Goal: Information Seeking & Learning: Learn about a topic

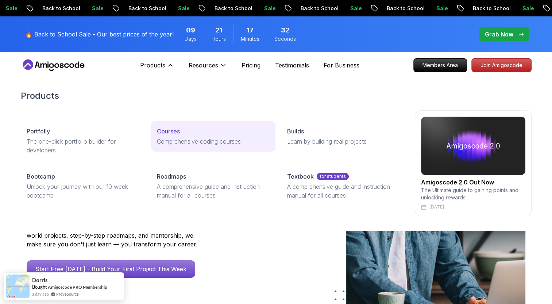
click at [164, 131] on p "Courses" at bounding box center [168, 131] width 23 height 9
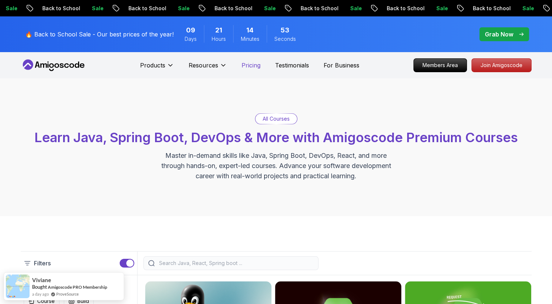
click at [248, 64] on p "Pricing" at bounding box center [251, 65] width 19 height 9
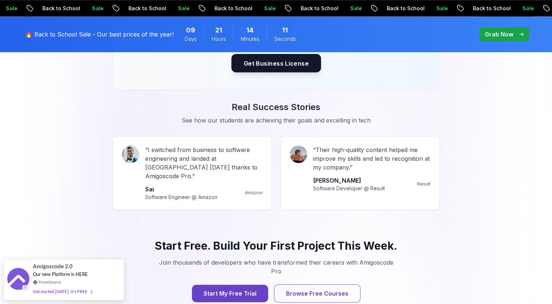
scroll to position [694, 0]
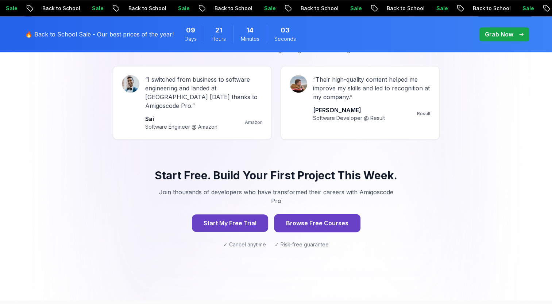
click at [314, 214] on button "Browse Free Courses" at bounding box center [317, 223] width 87 height 18
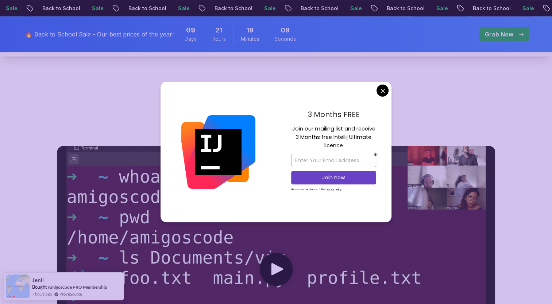
scroll to position [365, 0]
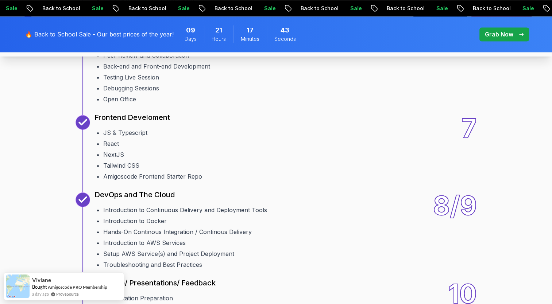
scroll to position [1095, 0]
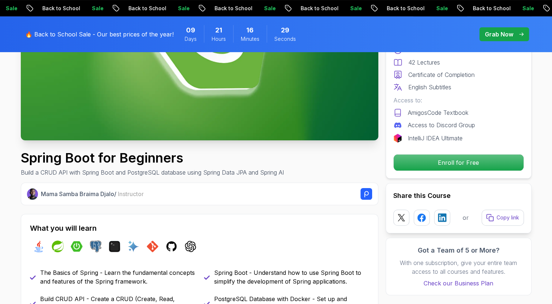
scroll to position [183, 0]
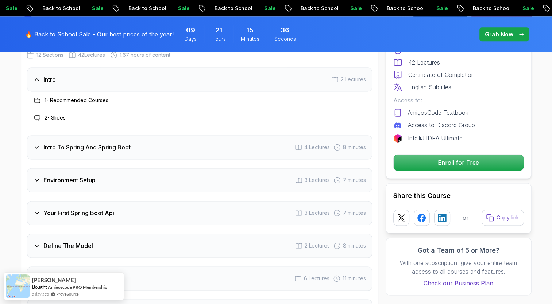
scroll to position [986, 0]
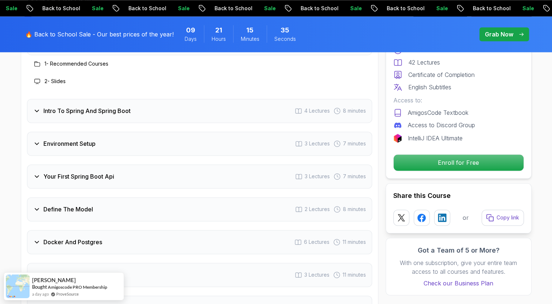
click at [39, 107] on icon at bounding box center [36, 110] width 7 height 7
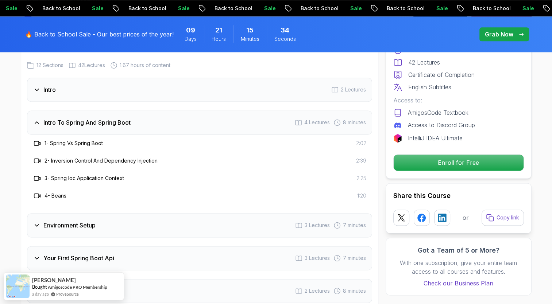
scroll to position [913, 0]
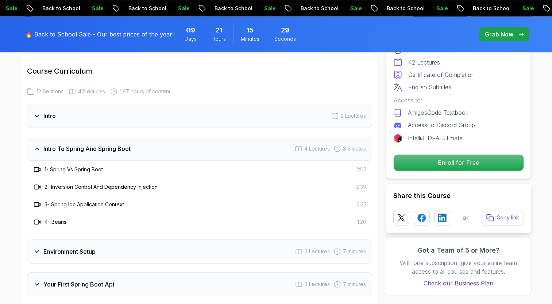
drag, startPoint x: 37, startPoint y: 139, endPoint x: 36, endPoint y: 131, distance: 8.1
click at [37, 145] on icon at bounding box center [36, 148] width 7 height 7
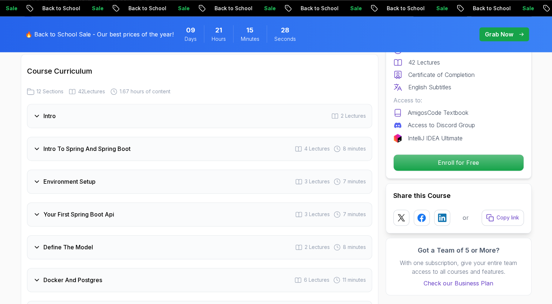
drag, startPoint x: 35, startPoint y: 106, endPoint x: 39, endPoint y: 113, distance: 8.0
click at [36, 112] on icon at bounding box center [36, 115] width 7 height 7
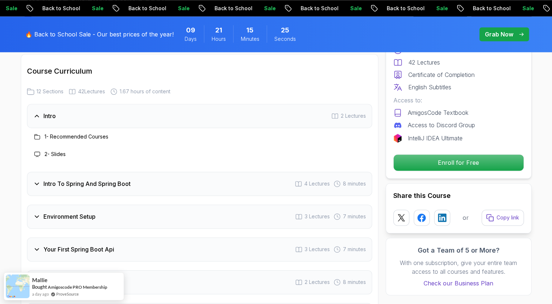
click at [38, 112] on icon at bounding box center [36, 115] width 7 height 7
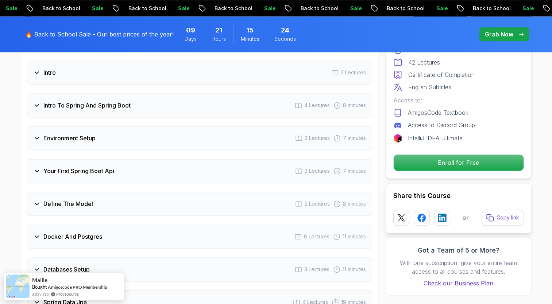
scroll to position [986, 0]
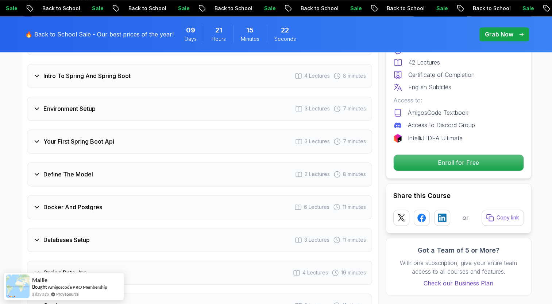
click at [66, 137] on h3 "Your First Spring Boot Api" at bounding box center [78, 141] width 71 height 9
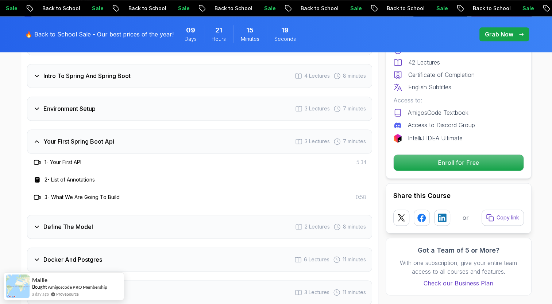
click at [181, 130] on div "Your First Spring Boot Api 3 Lectures 7 minutes" at bounding box center [199, 142] width 345 height 24
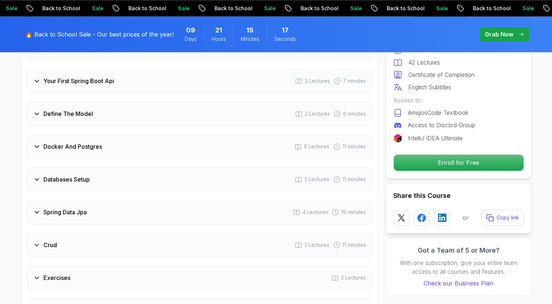
scroll to position [1059, 0]
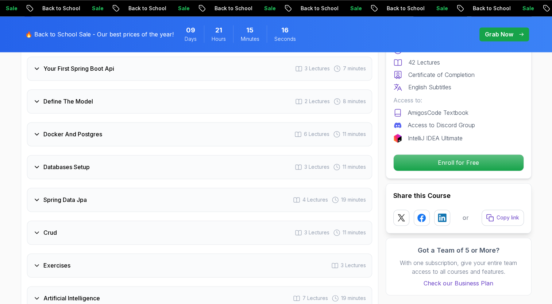
click at [68, 130] on h3 "Docker And Postgres" at bounding box center [72, 134] width 59 height 9
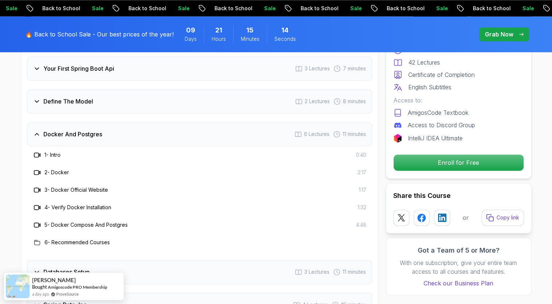
click at [68, 130] on h3 "Docker And Postgres" at bounding box center [72, 134] width 59 height 9
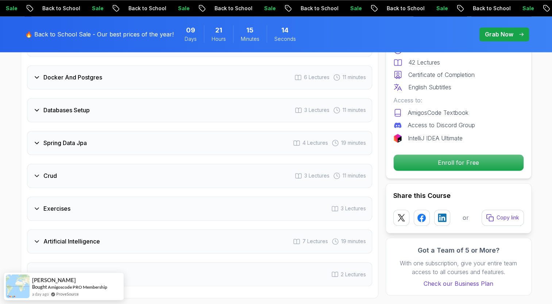
scroll to position [1132, 0]
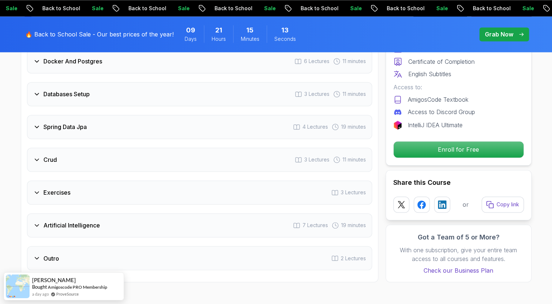
click at [50, 154] on div "Crud 3 Lectures 11 minutes" at bounding box center [199, 160] width 345 height 24
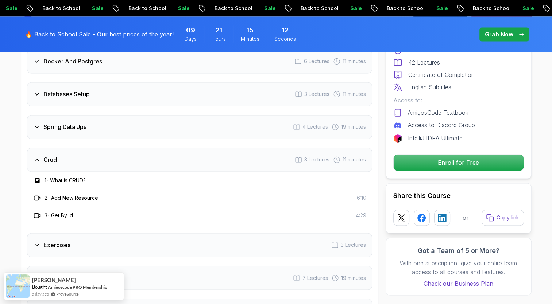
click at [50, 153] on div "Crud 3 Lectures 11 minutes" at bounding box center [199, 160] width 345 height 24
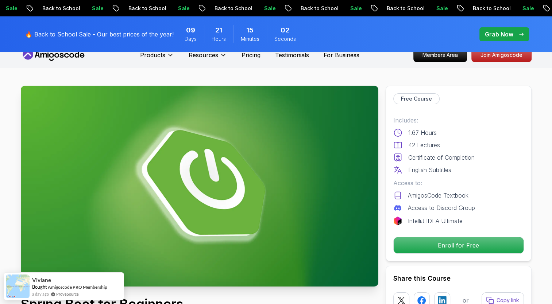
scroll to position [0, 0]
